Goal: Information Seeking & Learning: Learn about a topic

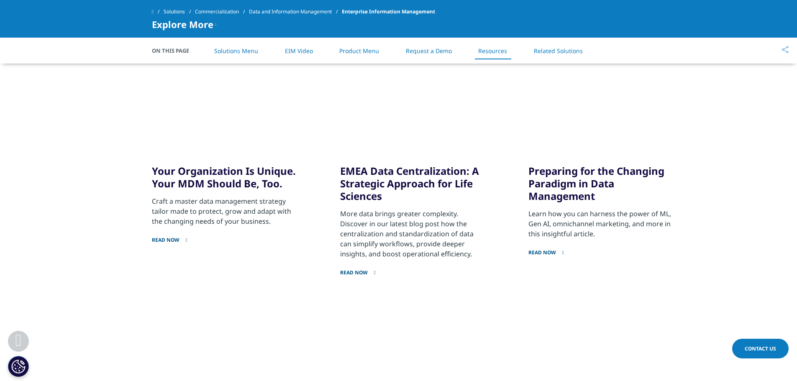
scroll to position [1591, 0]
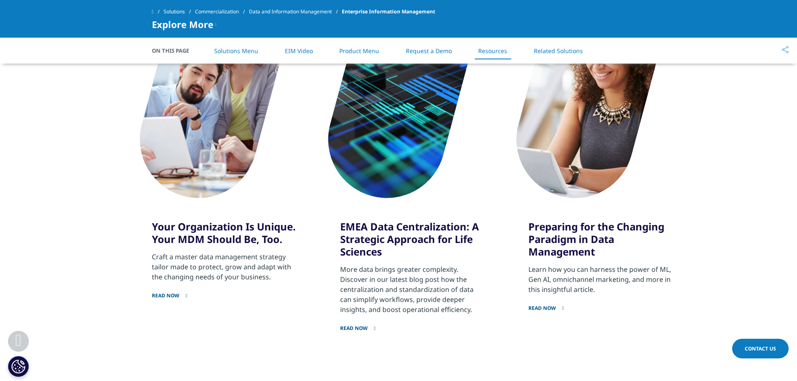
click at [173, 299] on link "READ NOW" at bounding box center [224, 290] width 144 height 17
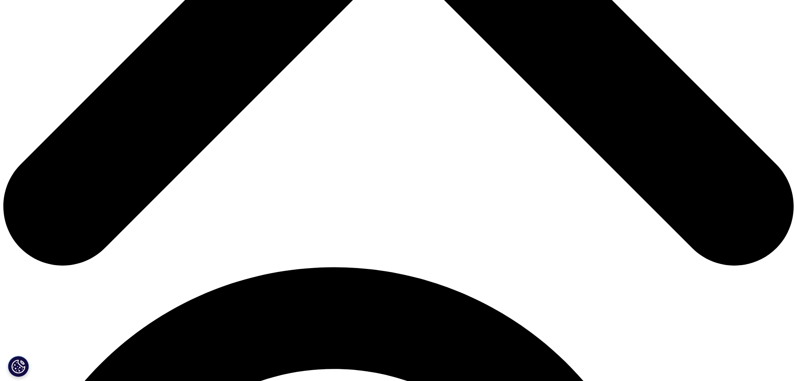
scroll to position [544, 0]
